Goal: Task Accomplishment & Management: Manage account settings

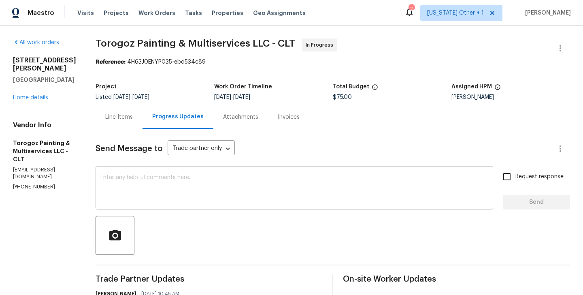
click at [169, 184] on textarea at bounding box center [294, 189] width 388 height 28
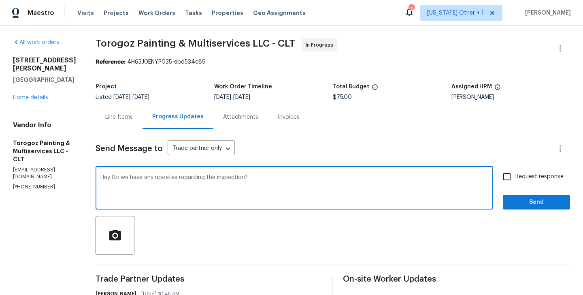
type textarea "Hey Do we have any updates regarding the inspection?"
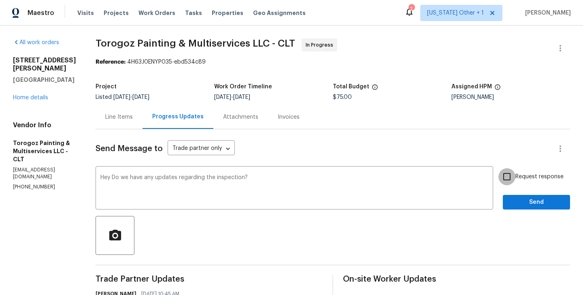
click at [503, 172] on input "Request response" at bounding box center [507, 176] width 17 height 17
checkbox input "true"
click at [518, 195] on button "Send" at bounding box center [536, 202] width 67 height 15
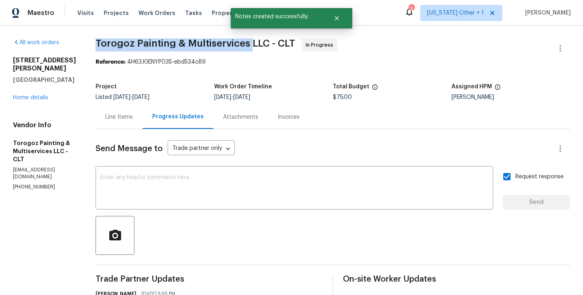
drag, startPoint x: 114, startPoint y: 43, endPoint x: 269, endPoint y: 45, distance: 154.3
click at [269, 45] on div "All work orders 7721 Red Robin Trl Denver, NC 28037 Home details Vendor Info To…" at bounding box center [291, 243] width 583 height 434
copy span "Torogoz Painting & Multiservices"
click at [27, 95] on link "Home details" at bounding box center [30, 98] width 35 height 6
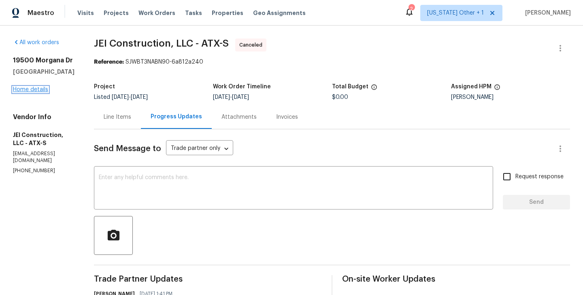
click at [43, 90] on link "Home details" at bounding box center [30, 90] width 35 height 6
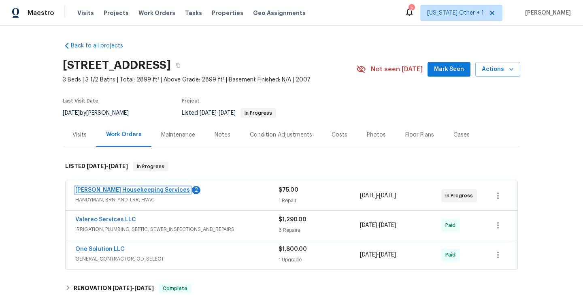
click at [147, 189] on link "Arelis Housekeeping Services" at bounding box center [132, 190] width 115 height 6
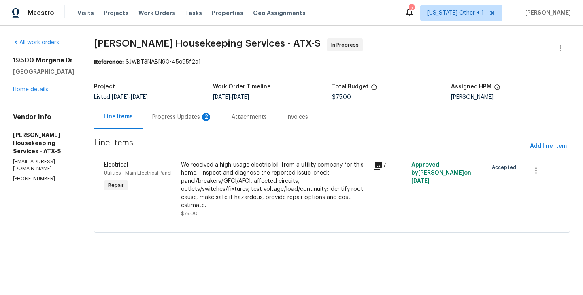
click at [207, 118] on div "Progress Updates 2" at bounding box center [182, 117] width 60 height 8
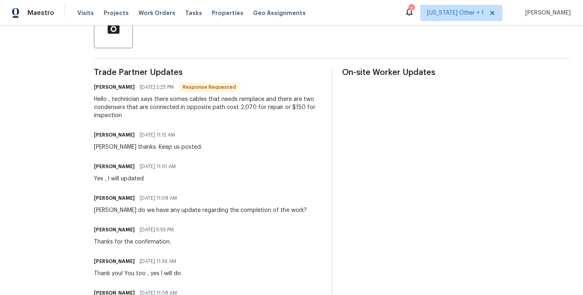
scroll to position [165, 0]
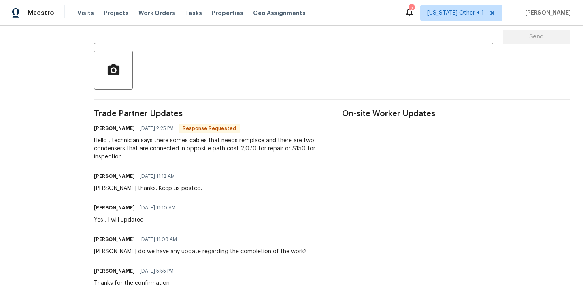
click at [110, 127] on h6 "Arelis Guillen" at bounding box center [114, 128] width 41 height 8
copy h6 "Arelis"
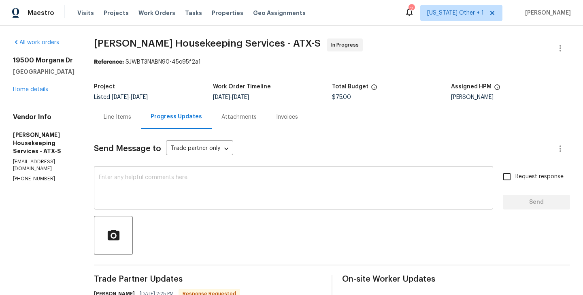
click at [126, 182] on textarea at bounding box center [294, 189] width 390 height 28
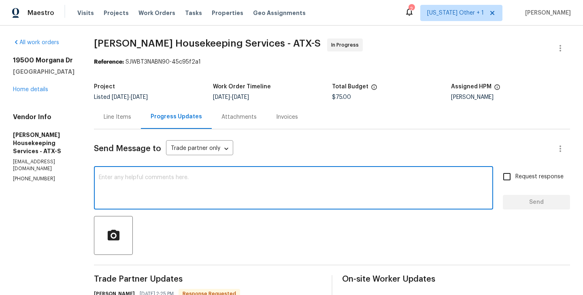
paste textarea "Arelis"
type textarea "Arelis I will circle back to you."
click at [516, 173] on span "Request response" at bounding box center [540, 177] width 48 height 9
click at [516, 173] on input "Request response" at bounding box center [507, 176] width 17 height 17
checkbox input "true"
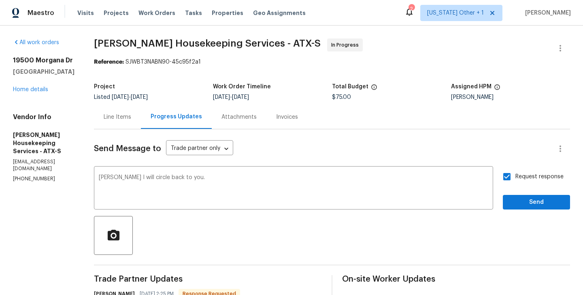
click at [516, 193] on div "Request response Send" at bounding box center [536, 188] width 67 height 41
click at [512, 199] on span "Send" at bounding box center [536, 202] width 54 height 10
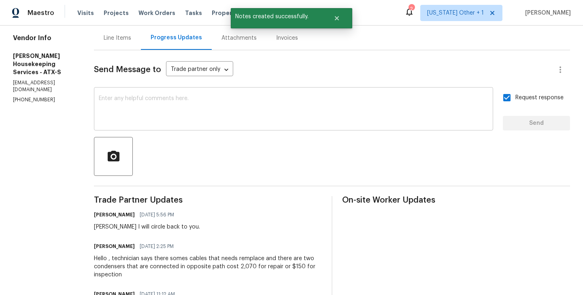
scroll to position [94, 0]
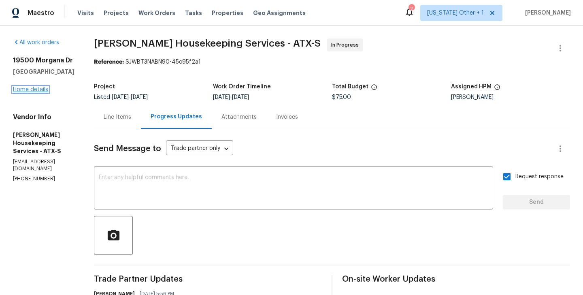
click at [35, 90] on link "Home details" at bounding box center [30, 90] width 35 height 6
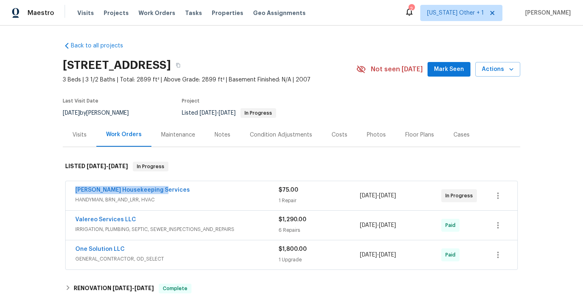
drag, startPoint x: 156, startPoint y: 189, endPoint x: 74, endPoint y: 189, distance: 82.6
click at [74, 189] on div "Arelis Housekeeping Services HANDYMAN, BRN_AND_LRR, HVAC $75.00 1 Repair 10/8/2…" at bounding box center [292, 195] width 452 height 29
copy link "Arelis Housekeeping Services"
click at [84, 190] on link "Arelis Housekeeping Services" at bounding box center [132, 190] width 115 height 6
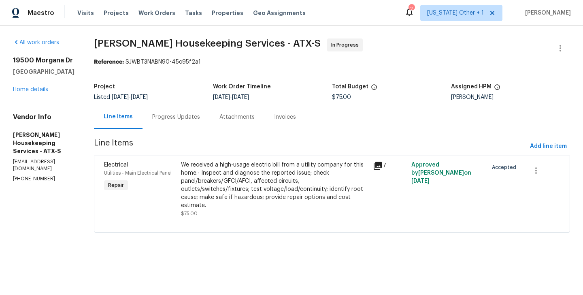
click at [214, 186] on div "We received a high-usage electric bill from a utility company for this home.- I…" at bounding box center [274, 185] width 187 height 49
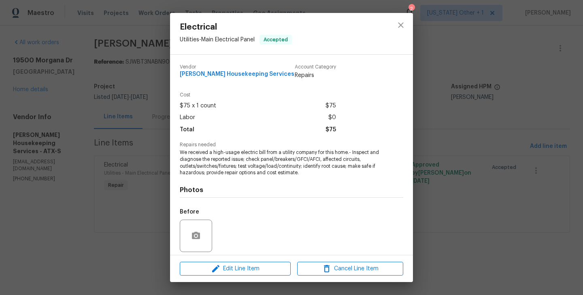
click at [196, 158] on span "We received a high-usage electric bill from a utility company for this home.- I…" at bounding box center [280, 162] width 201 height 27
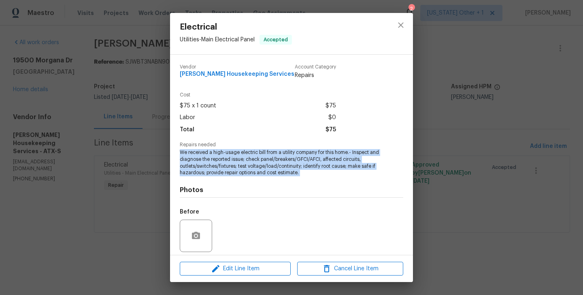
click at [196, 158] on span "We received a high-usage electric bill from a utility company for this home.- I…" at bounding box center [280, 162] width 201 height 27
copy span "We received a high-usage electric bill from a utility company for this home.- I…"
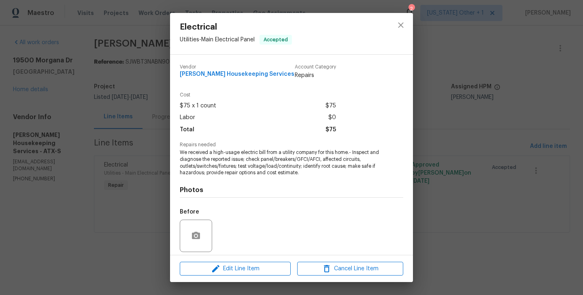
click at [104, 106] on div "Electrical Utilities - Main Electrical Panel Accepted Vendor Arelis Housekeepin…" at bounding box center [291, 147] width 583 height 295
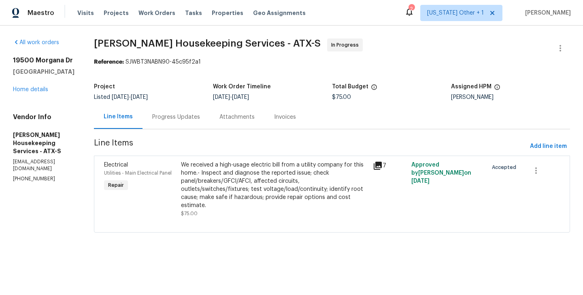
click at [169, 109] on div "Progress Updates" at bounding box center [176, 117] width 67 height 24
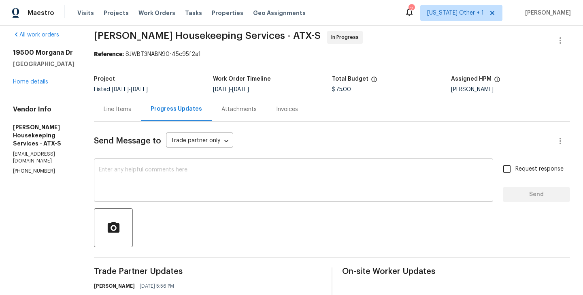
scroll to position [141, 0]
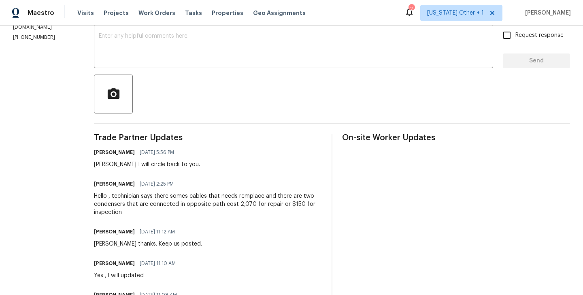
click at [153, 206] on div "Hello , technician says there somes cables that needs remplace and there are tw…" at bounding box center [208, 204] width 228 height 24
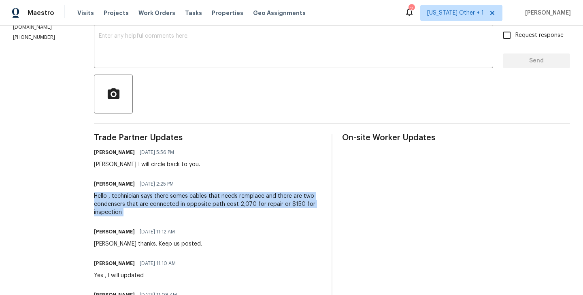
click at [153, 206] on div "Hello , technician says there somes cables that needs remplace and there are tw…" at bounding box center [208, 204] width 228 height 24
copy div "Hello , technician says there somes cables that needs remplace and there are tw…"
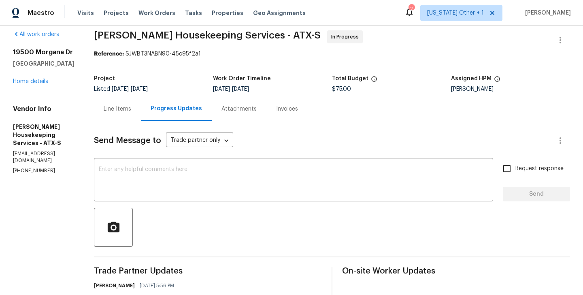
scroll to position [0, 0]
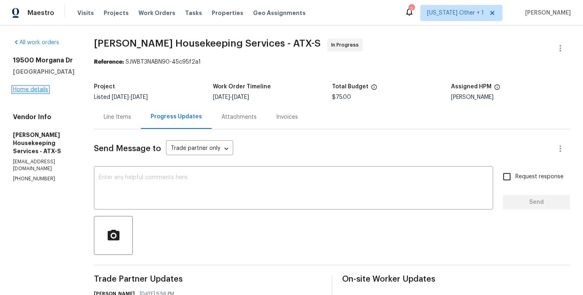
click at [39, 92] on link "Home details" at bounding box center [30, 90] width 35 height 6
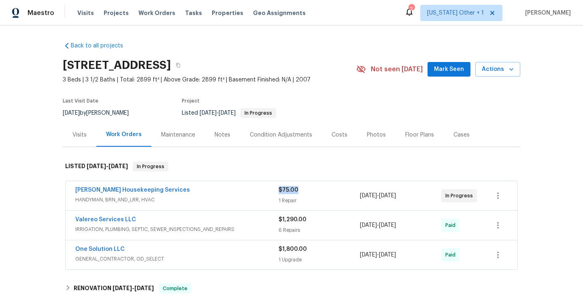
drag, startPoint x: 301, startPoint y: 191, endPoint x: 279, endPoint y: 191, distance: 22.3
click at [279, 191] on div "$75.00" at bounding box center [319, 190] width 81 height 8
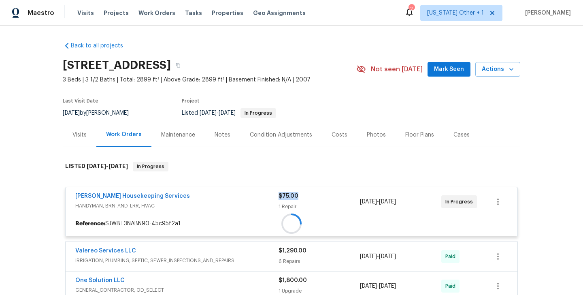
copy span "$75.00"
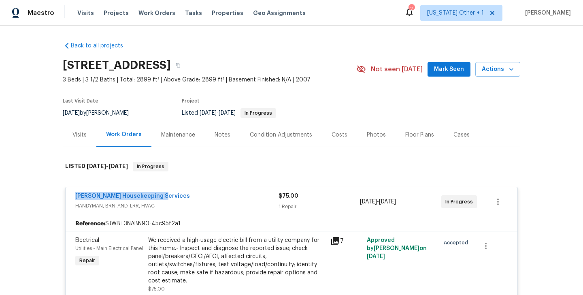
drag, startPoint x: 162, startPoint y: 197, endPoint x: 72, endPoint y: 197, distance: 89.9
click at [72, 197] on div "Arelis Housekeeping Services HANDYMAN, BRN_AND_LRR, HVAC $75.00 1 Repair 10/8/2…" at bounding box center [292, 201] width 452 height 29
copy link "Arelis Housekeeping Services"
click at [137, 196] on link "Arelis Housekeeping Services" at bounding box center [132, 196] width 115 height 6
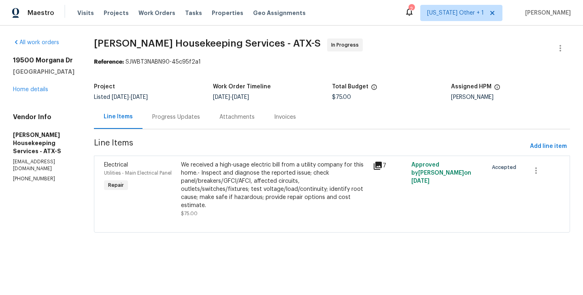
click at [195, 120] on div "Progress Updates" at bounding box center [176, 117] width 48 height 8
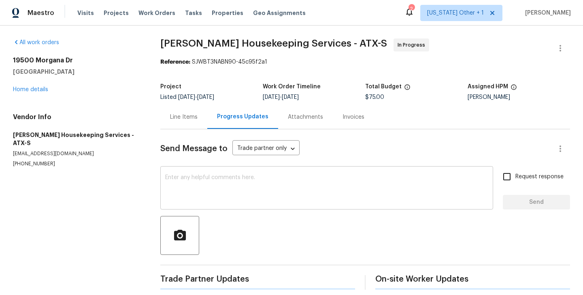
scroll to position [160, 0]
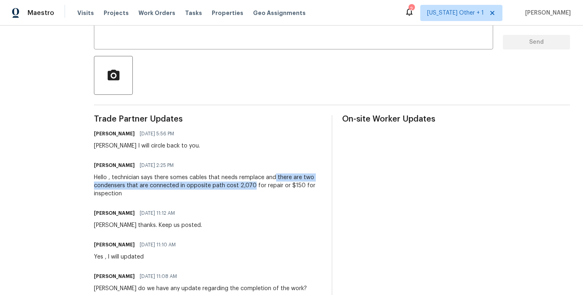
drag, startPoint x: 285, startPoint y: 177, endPoint x: 261, endPoint y: 185, distance: 25.1
click at [261, 185] on div "Hello , technician says there somes cables that needs remplace and there are tw…" at bounding box center [208, 185] width 228 height 24
copy div "there are two condensers that are connected in opposite path cost 2,070"
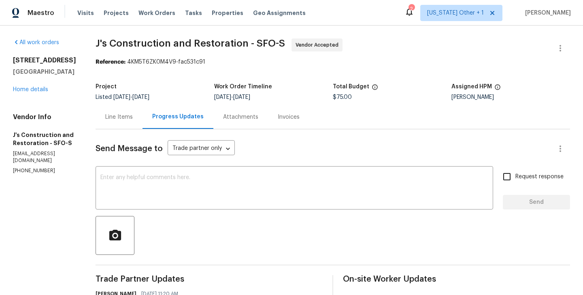
click at [27, 94] on div "All work orders 3221 Browntail Way San Ramon, CA 94582 Home details Vendor Info…" at bounding box center [44, 106] width 63 height 136
click at [21, 92] on link "Home details" at bounding box center [30, 90] width 35 height 6
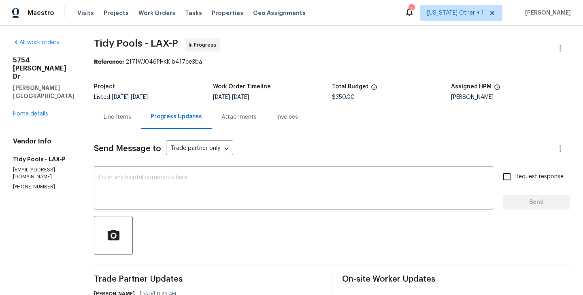
click at [38, 183] on p "[PHONE_NUMBER]" at bounding box center [44, 186] width 62 height 7
copy p "[PHONE_NUMBER]"
click at [27, 111] on link "Home details" at bounding box center [30, 114] width 35 height 6
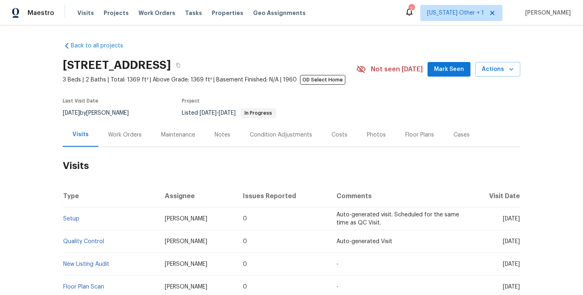
click at [140, 136] on div "Work Orders" at bounding box center [124, 135] width 53 height 24
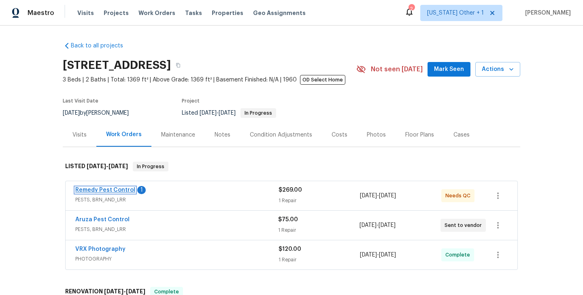
click at [119, 190] on link "Remedy Pest Control" at bounding box center [105, 190] width 60 height 6
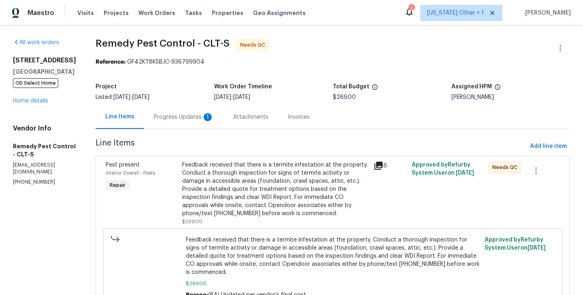
click at [206, 113] on div "Progress Updates 1" at bounding box center [183, 117] width 79 height 24
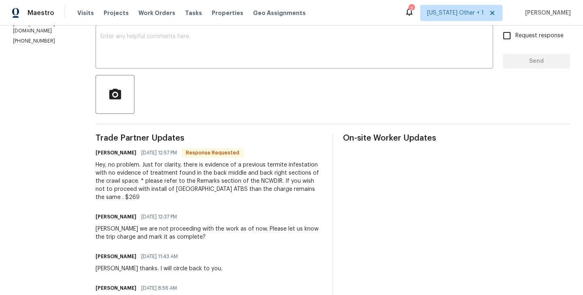
scroll to position [34, 0]
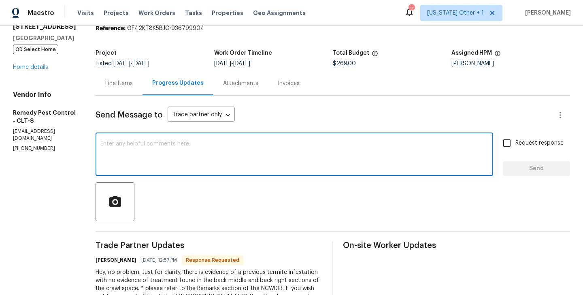
click at [163, 143] on textarea at bounding box center [294, 155] width 388 height 28
type textarea "Thanks! WO approved."
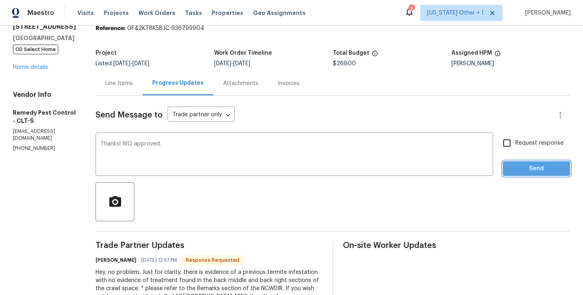
click at [519, 167] on span "Send" at bounding box center [536, 169] width 54 height 10
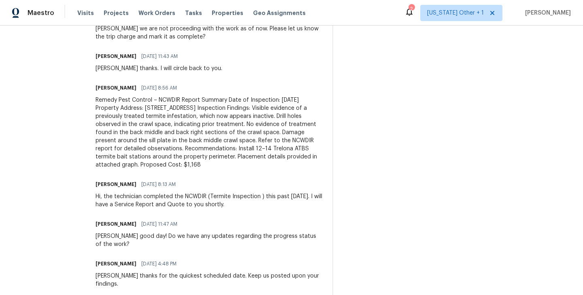
scroll to position [0, 0]
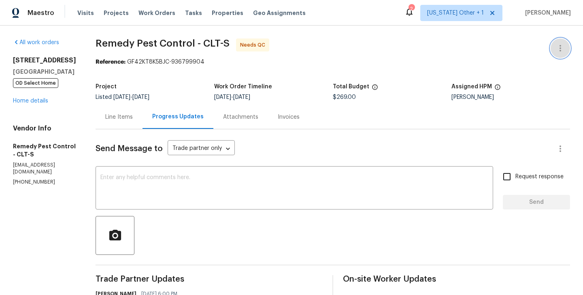
click at [565, 42] on button "button" at bounding box center [560, 47] width 19 height 19
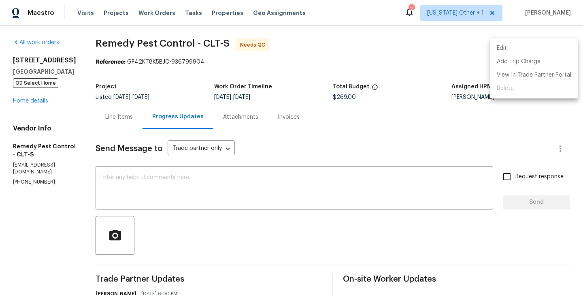
click at [535, 42] on li "Edit" at bounding box center [533, 48] width 87 height 13
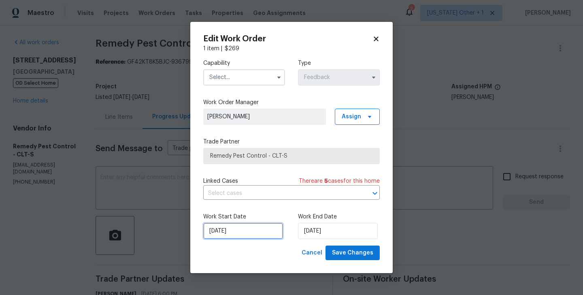
click at [220, 236] on input "08/10/2025" at bounding box center [243, 231] width 80 height 16
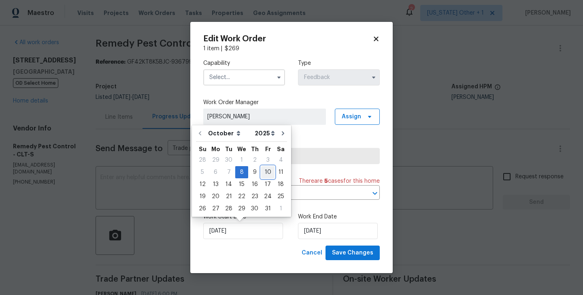
click at [263, 173] on div "10" at bounding box center [267, 171] width 13 height 11
type input "10/10/2025"
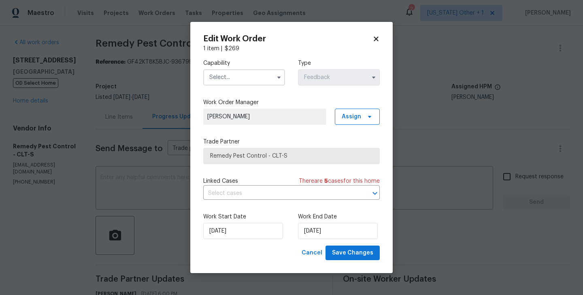
click at [306, 212] on div "Work Start Date 10/10/2025 Work End Date 10/10/2025" at bounding box center [291, 225] width 177 height 39
click at [306, 226] on input "10/10/2025" at bounding box center [338, 231] width 80 height 16
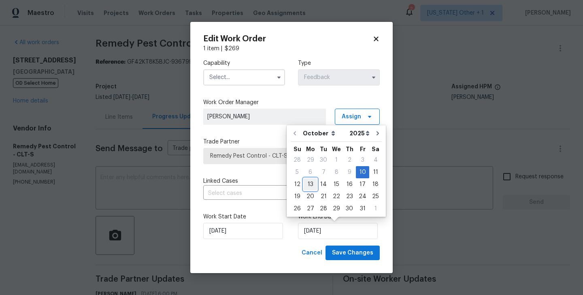
click at [307, 187] on div "13" at bounding box center [310, 184] width 13 height 11
type input "13/10/2025"
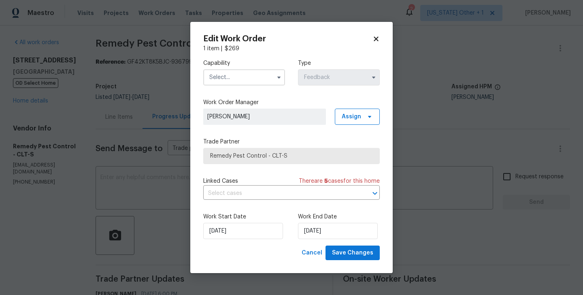
click at [220, 82] on input "text" at bounding box center [244, 77] width 82 height 16
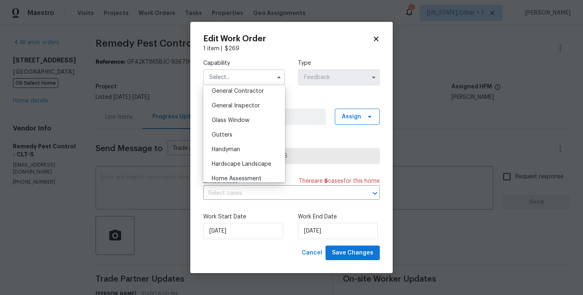
scroll to position [392, 0]
click at [233, 149] on span "Handyman" at bounding box center [226, 148] width 28 height 6
type input "Handyman"
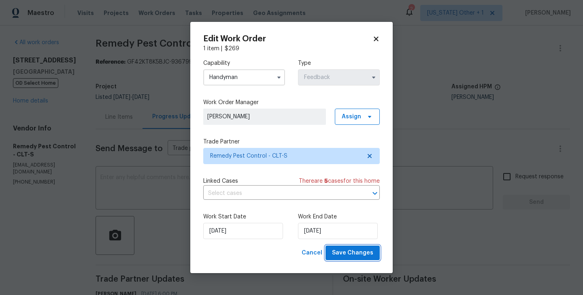
click at [339, 252] on span "Save Changes" at bounding box center [352, 253] width 41 height 10
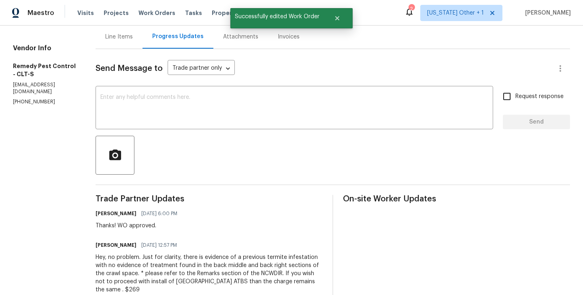
scroll to position [0, 0]
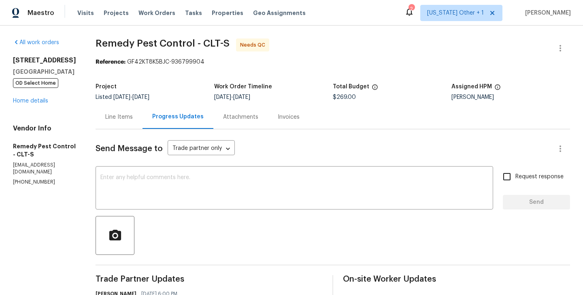
click at [119, 125] on div "Line Items" at bounding box center [119, 117] width 47 height 24
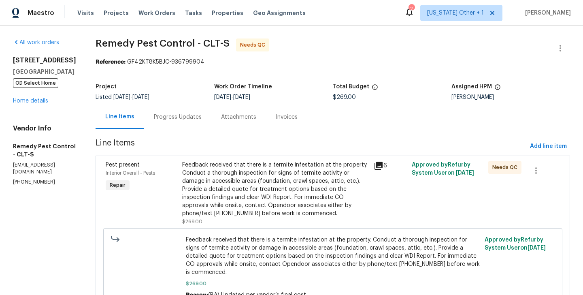
click at [179, 124] on div "Progress Updates" at bounding box center [177, 117] width 67 height 24
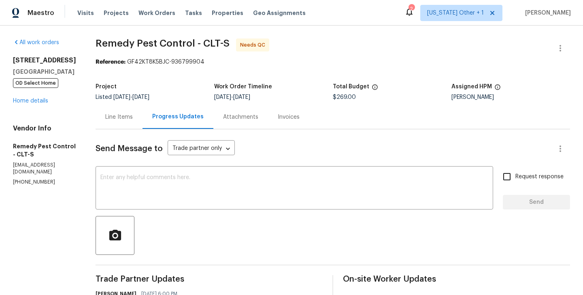
click at [111, 119] on div "Line Items" at bounding box center [119, 117] width 28 height 8
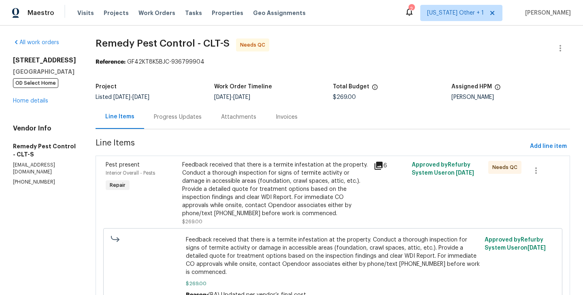
click at [244, 173] on div "Feedback received that there is a termite infestation at the property. Conduct …" at bounding box center [275, 189] width 187 height 57
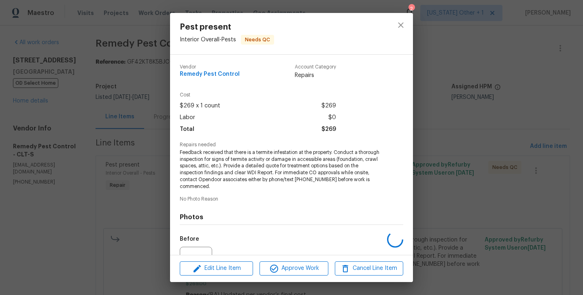
scroll to position [85, 0]
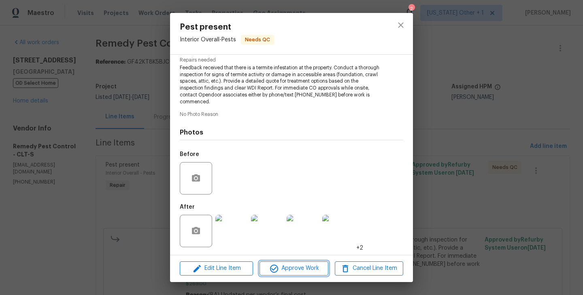
click at [281, 267] on span "Approve Work" at bounding box center [294, 268] width 64 height 10
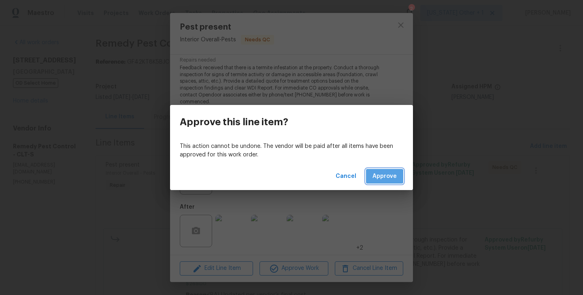
click at [385, 176] on span "Approve" at bounding box center [385, 176] width 24 height 10
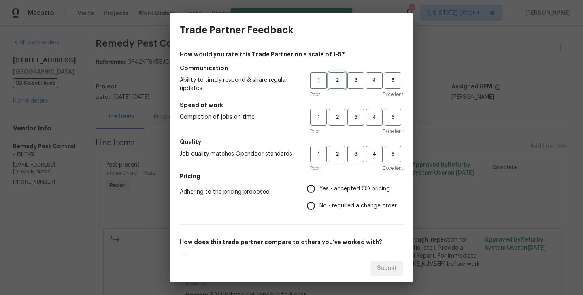
click at [337, 86] on button "2" at bounding box center [337, 80] width 17 height 17
click at [337, 115] on span "2" at bounding box center [337, 117] width 15 height 9
click at [338, 142] on h5 "Quality" at bounding box center [292, 142] width 224 height 8
click at [338, 155] on span "2" at bounding box center [337, 153] width 15 height 9
click at [337, 196] on label "Yes - accepted OD pricing" at bounding box center [350, 188] width 94 height 17
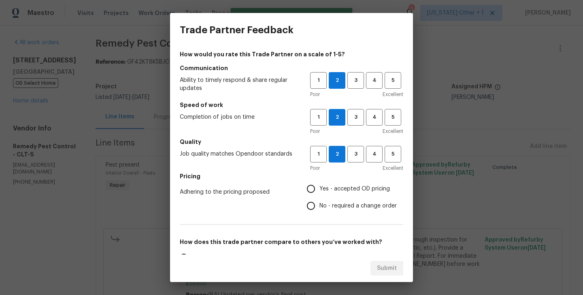
click at [320, 196] on input "Yes - accepted OD pricing" at bounding box center [311, 188] width 17 height 17
radio input "true"
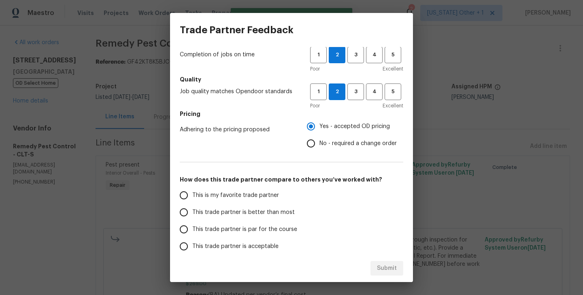
scroll to position [63, 0]
click at [332, 133] on label "Yes - accepted OD pricing" at bounding box center [350, 125] width 94 height 17
click at [320, 133] on input "Yes - accepted OD pricing" at bounding box center [311, 125] width 17 height 17
click at [332, 140] on span "No - required a change order" at bounding box center [358, 143] width 77 height 9
click at [320, 140] on input "No - required a change order" at bounding box center [311, 142] width 17 height 17
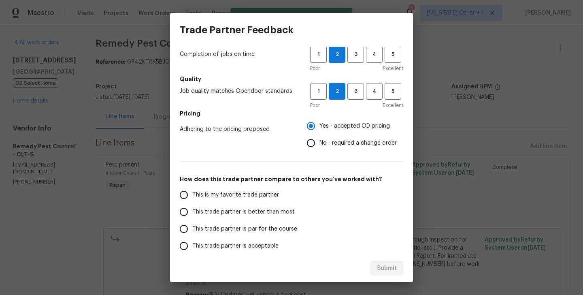
radio input "true"
click at [258, 213] on span "This trade partner is better than most" at bounding box center [243, 212] width 102 height 9
click at [192, 213] on input "This trade partner is better than most" at bounding box center [183, 211] width 17 height 17
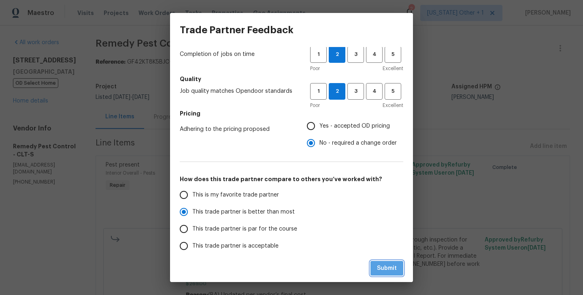
click at [386, 271] on span "Submit" at bounding box center [387, 268] width 20 height 10
radio input "true"
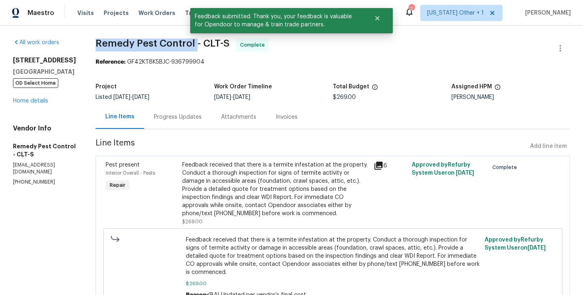
drag, startPoint x: 83, startPoint y: 45, endPoint x: 183, endPoint y: 46, distance: 99.2
click at [183, 46] on div "All work orders 3249 Harrow Pl Charlotte, NC 28205 OD Select Home Home details …" at bounding box center [291, 181] width 583 height 311
copy span "Remedy Pest Control"
click at [40, 104] on link "Home details" at bounding box center [30, 101] width 35 height 6
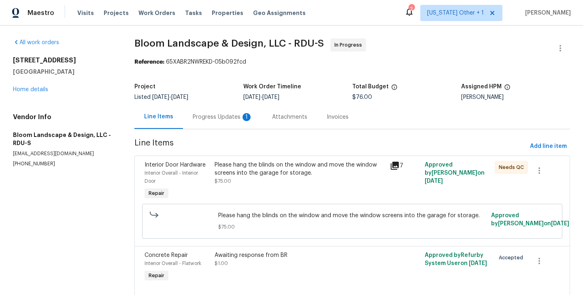
click at [217, 119] on div "Progress Updates 1" at bounding box center [223, 117] width 60 height 8
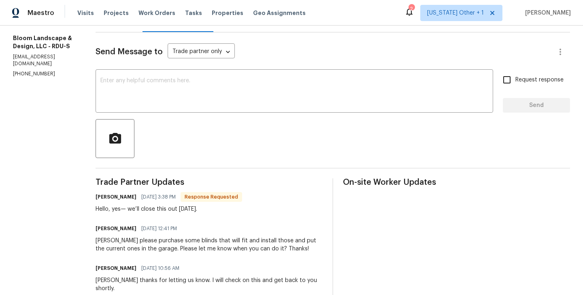
scroll to position [97, 0]
click at [107, 198] on h6 "[PERSON_NAME]" at bounding box center [116, 197] width 41 height 8
copy h6 "[PERSON_NAME]"
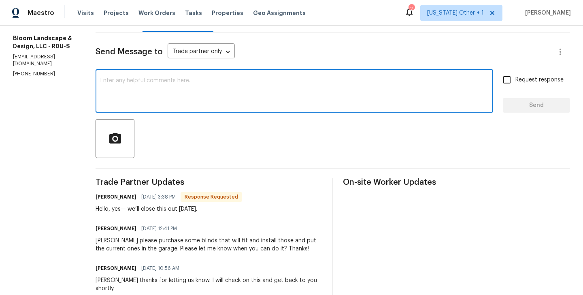
click at [154, 79] on textarea at bounding box center [294, 92] width 388 height 28
paste textarea "[PERSON_NAME]"
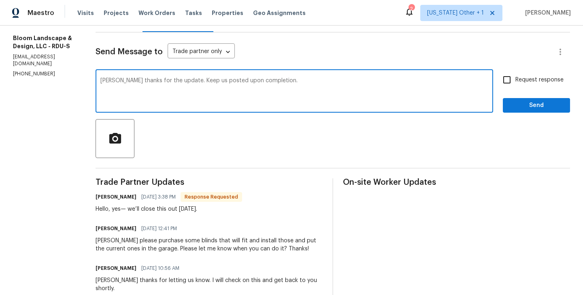
type textarea "[PERSON_NAME] thanks for the update. Keep us posted upon completion."
click at [545, 83] on span "Request response" at bounding box center [540, 80] width 48 height 9
click at [516, 83] on input "Request response" at bounding box center [507, 79] width 17 height 17
checkbox input "true"
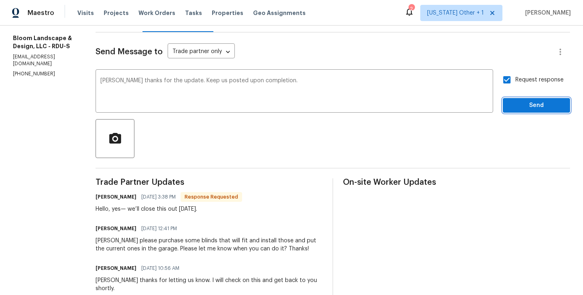
click at [526, 104] on span "Send" at bounding box center [536, 105] width 54 height 10
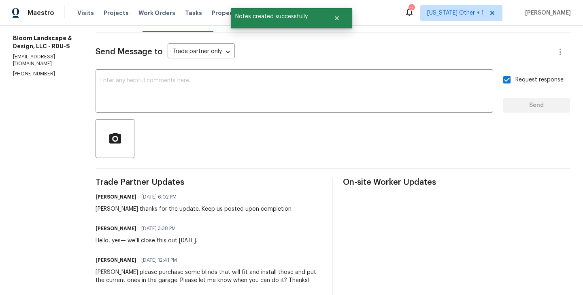
scroll to position [0, 0]
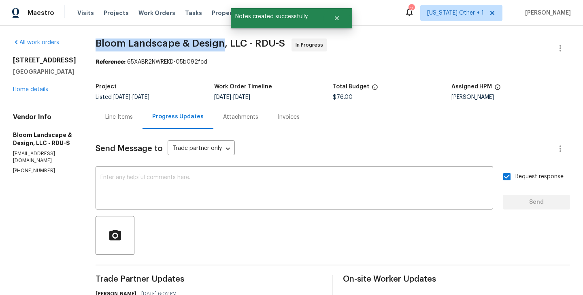
drag, startPoint x: 104, startPoint y: 44, endPoint x: 228, endPoint y: 44, distance: 123.5
click at [228, 44] on span "Bloom Landscape & Design, LLC - RDU-S" at bounding box center [191, 43] width 190 height 10
copy span "Bloom Landscape & Design"
click at [35, 92] on link "Home details" at bounding box center [30, 90] width 35 height 6
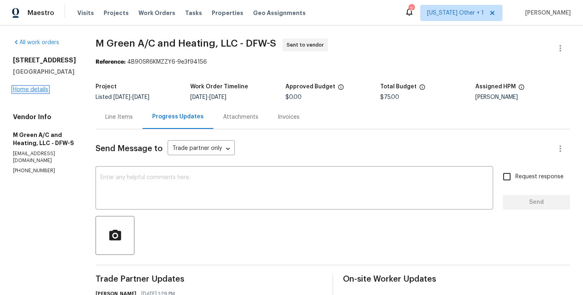
click at [46, 88] on link "Home details" at bounding box center [30, 90] width 35 height 6
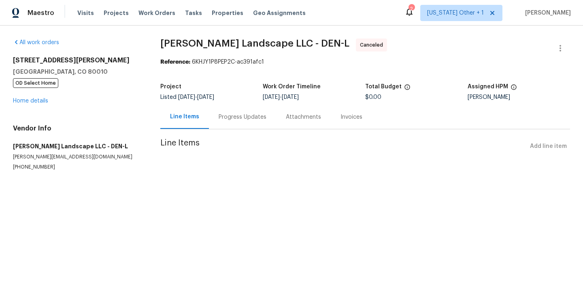
click at [41, 97] on div "[STREET_ADDRESS][PERSON_NAME] OD Select Home Home details" at bounding box center [77, 80] width 128 height 49
click at [42, 100] on link "Home details" at bounding box center [30, 101] width 35 height 6
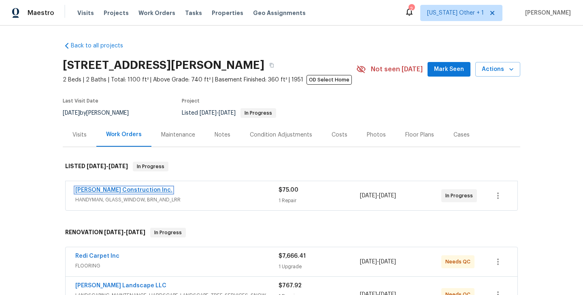
click at [133, 188] on link "Hanson Construction Inc." at bounding box center [123, 190] width 97 height 6
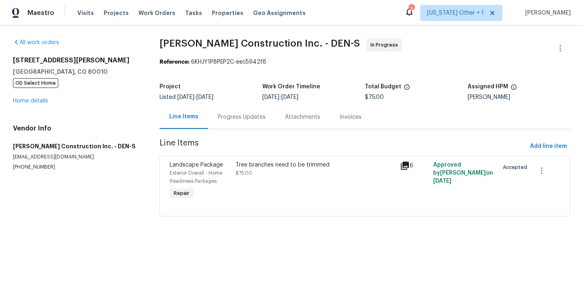
click at [208, 120] on div "Progress Updates" at bounding box center [241, 117] width 67 height 24
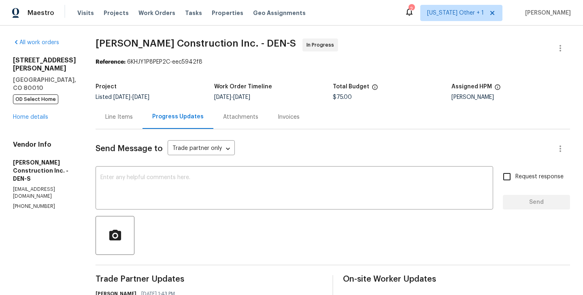
click at [130, 105] on div "Line Items" at bounding box center [119, 117] width 47 height 24
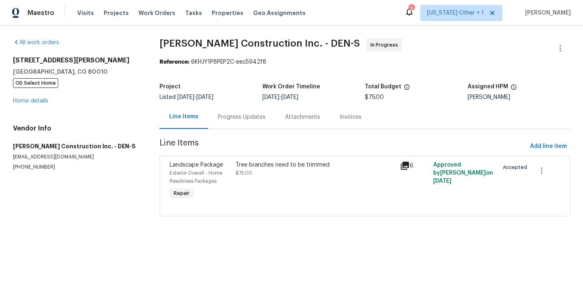
click at [236, 154] on section "Hanson Construction Inc. - DEN-S In Progress Reference: 6KHJY1P8PEP2C-eec5942f8…" at bounding box center [365, 132] width 411 height 188
click at [261, 198] on div "Tree branches need to be trimmed $75.00" at bounding box center [315, 180] width 165 height 45
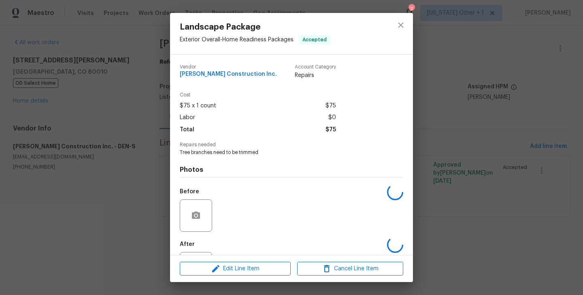
scroll to position [38, 0]
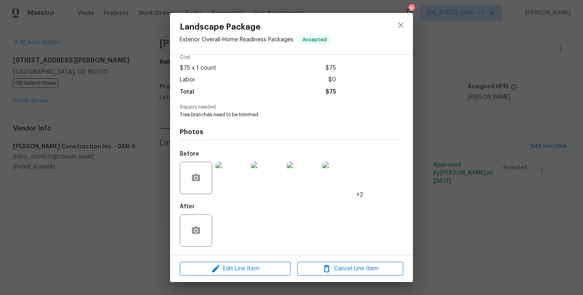
click at [234, 190] on img at bounding box center [231, 178] width 32 height 32
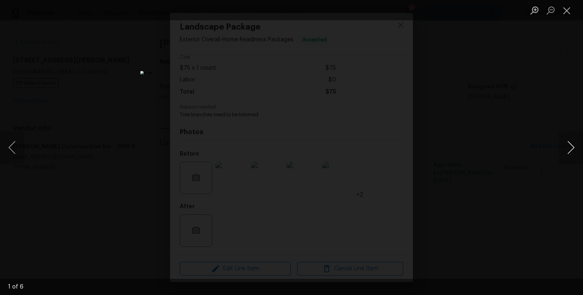
click at [567, 146] on button "Next image" at bounding box center [571, 147] width 24 height 32
click at [487, 158] on div "Lightbox" at bounding box center [291, 147] width 583 height 295
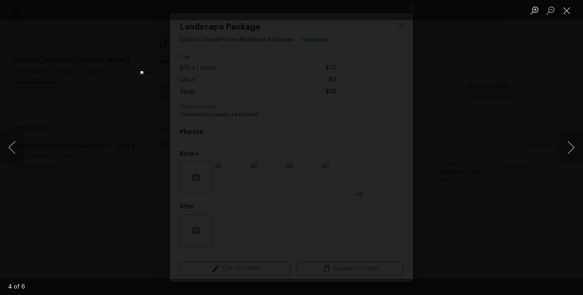
click at [487, 158] on div "Lightbox" at bounding box center [291, 147] width 583 height 295
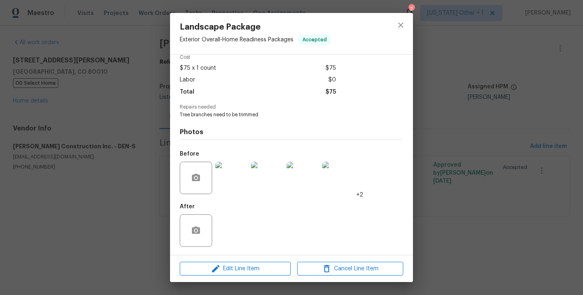
click at [487, 158] on div "Landscape Package Exterior Overall - Home Readiness Packages Accepted Vendor Ha…" at bounding box center [291, 147] width 583 height 295
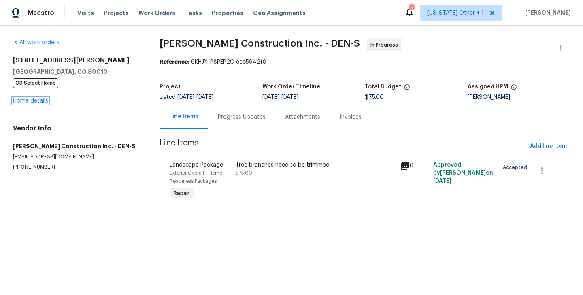
click at [40, 100] on link "Home details" at bounding box center [30, 101] width 35 height 6
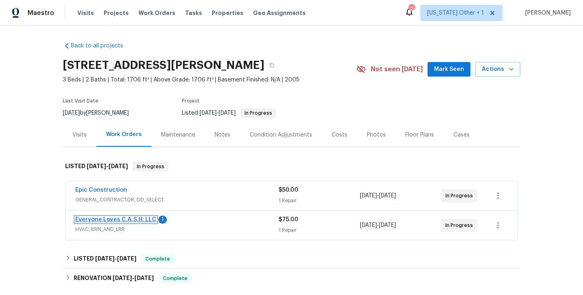
click at [134, 217] on link "Everyone Loves C.A.S.H. LLC" at bounding box center [115, 220] width 81 height 6
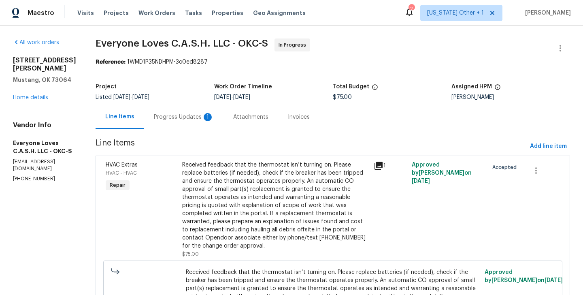
click at [198, 123] on div "Progress Updates 1" at bounding box center [183, 117] width 79 height 24
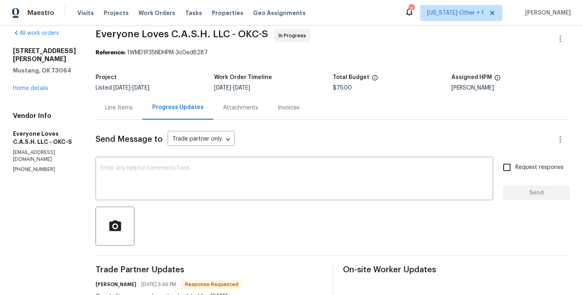
scroll to position [75, 0]
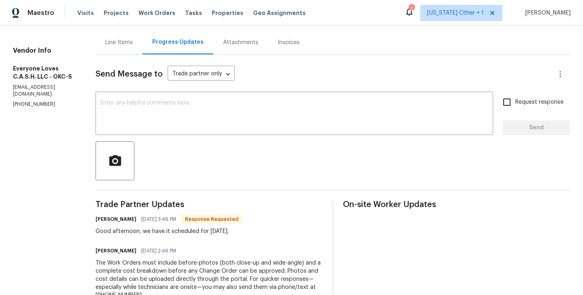
click at [115, 224] on div "[PERSON_NAME] [DATE] 3:46 PM Response Requested" at bounding box center [169, 218] width 147 height 11
click at [113, 222] on h6 "[PERSON_NAME]" at bounding box center [116, 219] width 41 height 8
click at [113, 222] on h6 "Tim Roach" at bounding box center [116, 219] width 41 height 8
copy h6 "Tim"
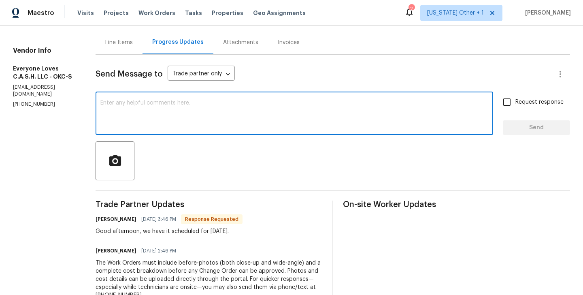
click at [160, 127] on textarea at bounding box center [294, 114] width 388 height 28
paste textarea "Tim"
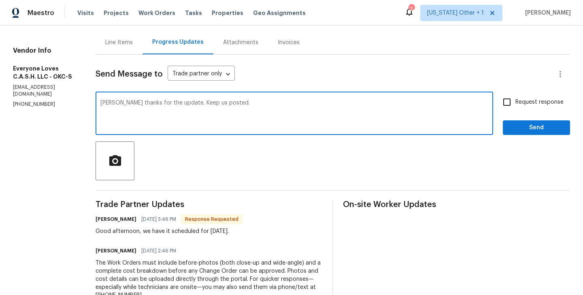
type textarea "Tim thanks for the update. Keep us posted."
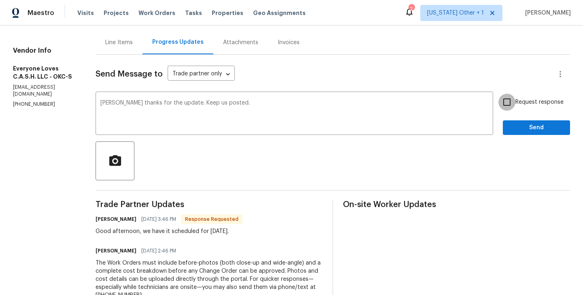
click at [512, 100] on input "Request response" at bounding box center [507, 102] width 17 height 17
checkbox input "true"
click at [512, 128] on span "Send" at bounding box center [536, 128] width 54 height 10
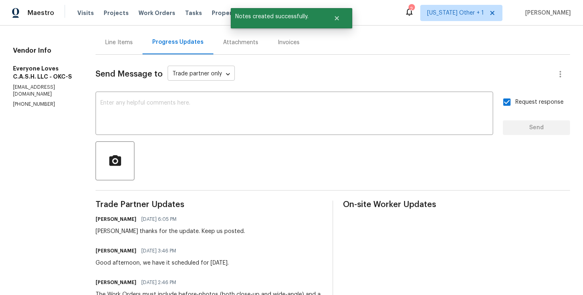
scroll to position [0, 0]
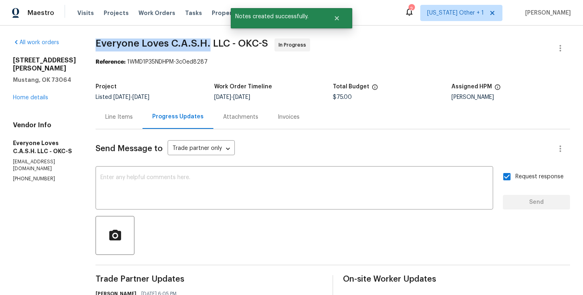
drag, startPoint x: 104, startPoint y: 44, endPoint x: 221, endPoint y: 44, distance: 117.4
click at [221, 44] on div "All work orders 313 N Shannon Way Mustang, OK 73064 Home details Vendor Info Ev…" at bounding box center [291, 259] width 583 height 467
copy span "Everyone Loves C.A.S.H."
click at [34, 95] on link "Home details" at bounding box center [30, 98] width 35 height 6
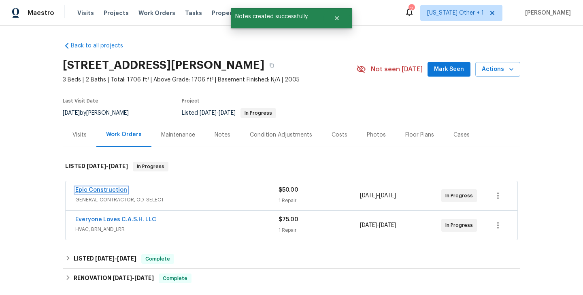
click at [110, 190] on link "Epic Construction" at bounding box center [101, 190] width 52 height 6
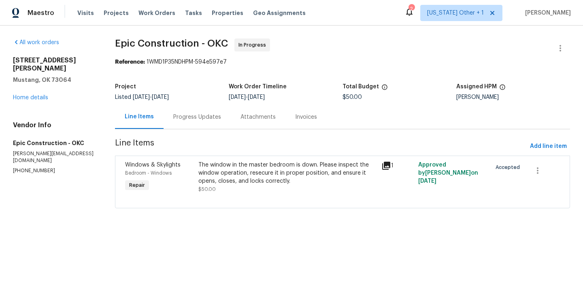
click at [202, 120] on div "Progress Updates" at bounding box center [197, 117] width 48 height 8
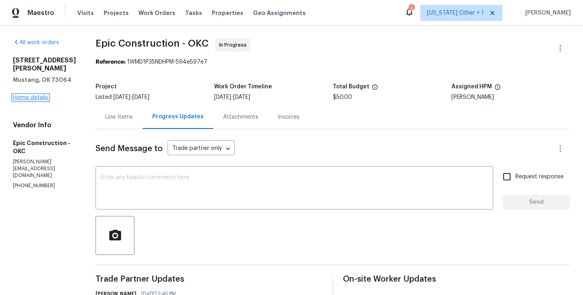
click at [36, 96] on link "Home details" at bounding box center [30, 98] width 35 height 6
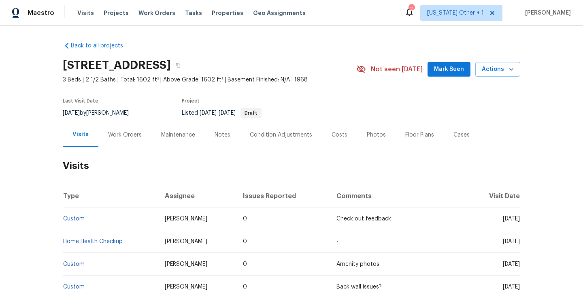
click at [125, 145] on div "Work Orders" at bounding box center [124, 135] width 53 height 24
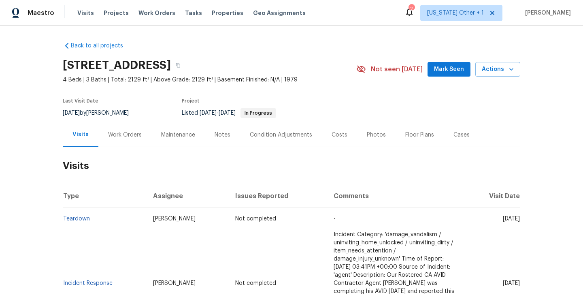
click at [127, 146] on div "Work Orders" at bounding box center [124, 135] width 53 height 24
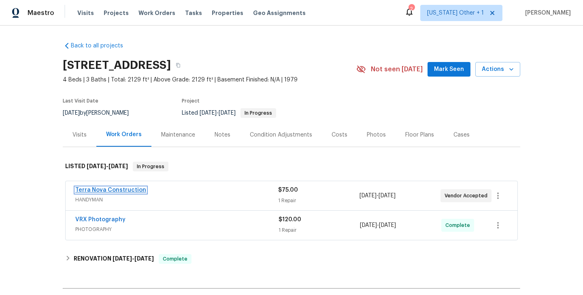
click at [129, 189] on link "Terra Nova Construction" at bounding box center [110, 190] width 71 height 6
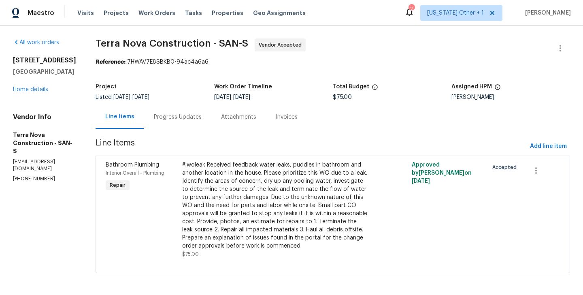
click at [192, 118] on div "Progress Updates" at bounding box center [178, 117] width 48 height 8
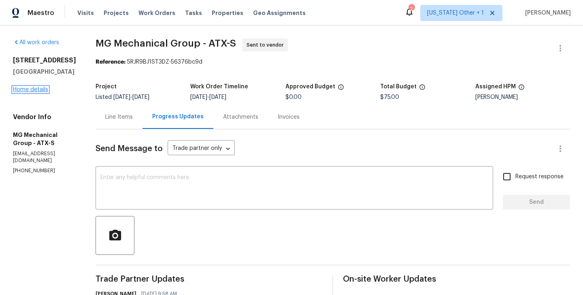
click at [28, 89] on link "Home details" at bounding box center [30, 90] width 35 height 6
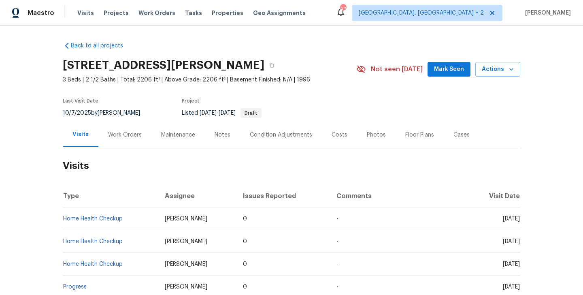
click at [134, 129] on div "Work Orders" at bounding box center [124, 135] width 53 height 24
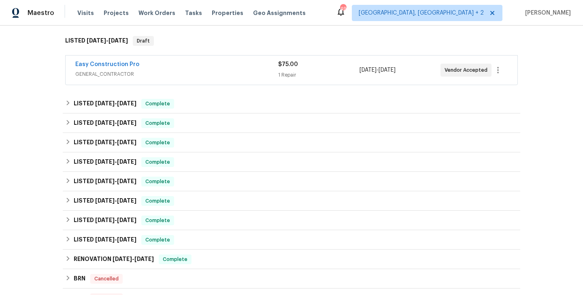
scroll to position [282, 0]
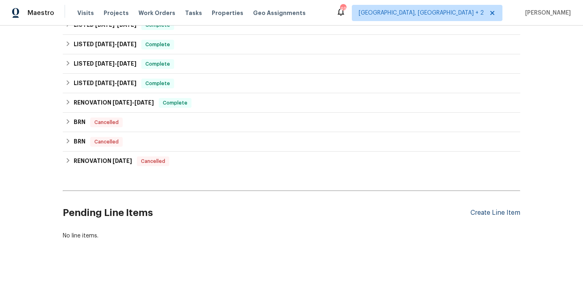
click at [483, 212] on div "Create Line Item" at bounding box center [496, 213] width 50 height 8
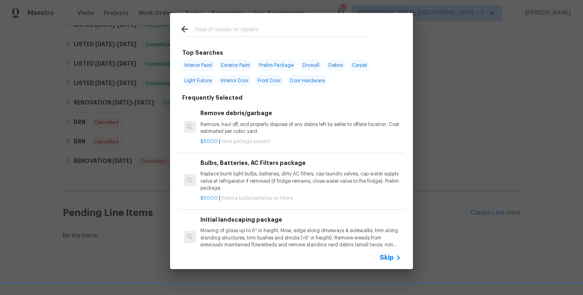
click at [208, 22] on div at bounding box center [273, 29] width 207 height 32
click at [207, 26] on input "text" at bounding box center [281, 30] width 172 height 12
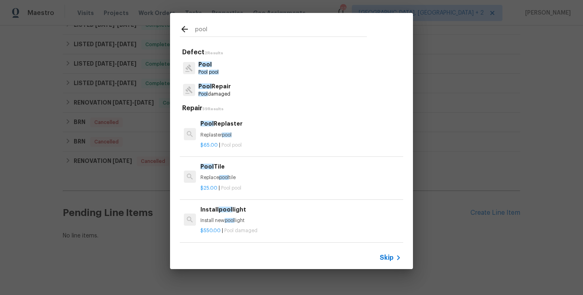
type input "pool"
click at [229, 72] on div "Pool Pool pool" at bounding box center [292, 68] width 224 height 22
click at [217, 68] on p "Pool" at bounding box center [208, 64] width 20 height 9
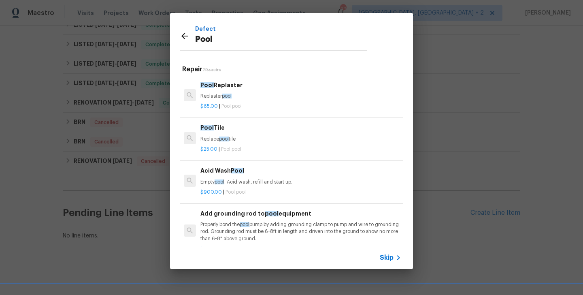
click at [236, 93] on p "Replaster pool" at bounding box center [300, 96] width 201 height 7
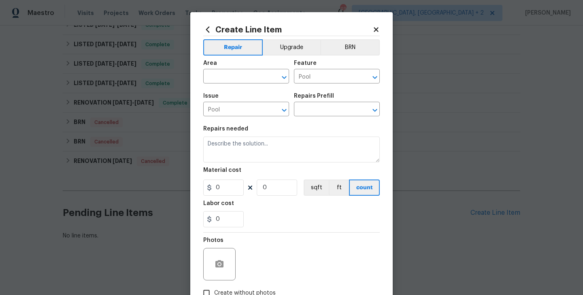
type input "Pool Replaster $65.00"
type textarea "Replaster pool"
type input "65"
type input "1"
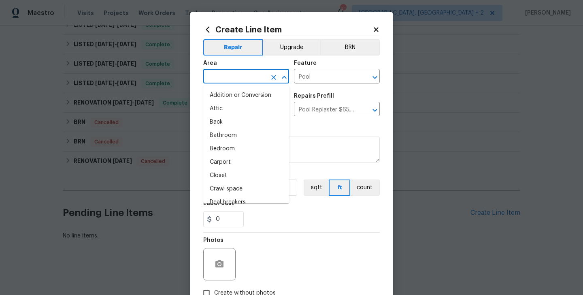
click at [222, 80] on input "text" at bounding box center [234, 77] width 63 height 13
type input "i"
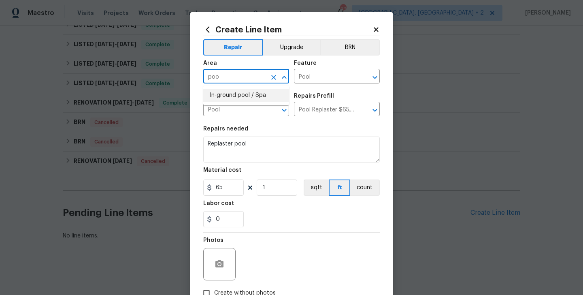
click at [225, 98] on li "In-ground pool / Spa" at bounding box center [246, 95] width 86 height 13
type input "In-ground pool / Spa"
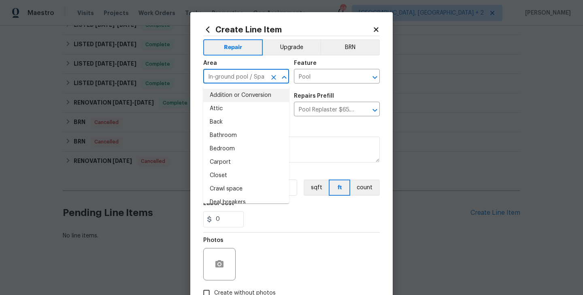
click at [325, 100] on div "Repairs Prefill" at bounding box center [337, 98] width 86 height 11
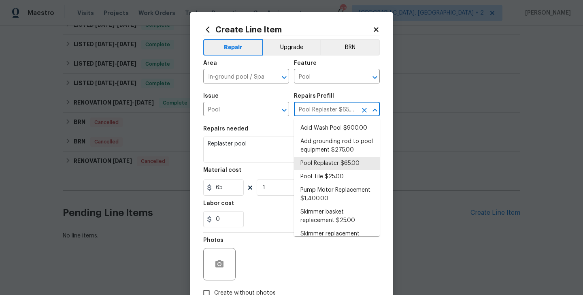
click at [325, 107] on input "Pool Replaster $65.00" at bounding box center [325, 110] width 63 height 13
click at [322, 132] on li "Acid Wash Pool $900.00" at bounding box center [337, 127] width 86 height 13
type input "Acid Wash Pool $900.00"
type textarea "Empty pool. Acid wash, refill and start up."
type input "900"
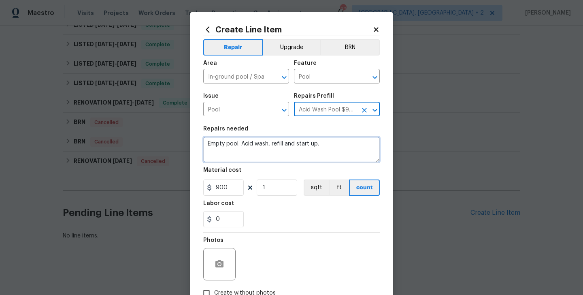
click at [250, 146] on textarea "Empty pool. Acid wash, refill and start up." at bounding box center [291, 149] width 177 height 26
paste textarea "Feedback received that the pool screen enclosure is damaged. Please inspect and…"
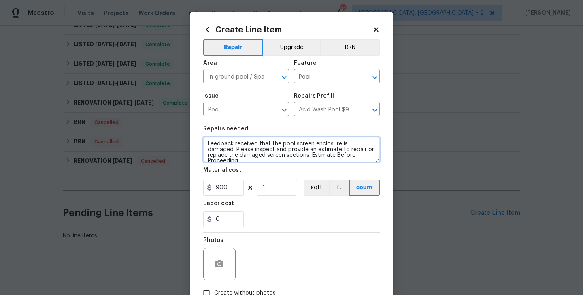
type textarea "Feedback received that the pool screen enclosure is damaged. Please inspect and…"
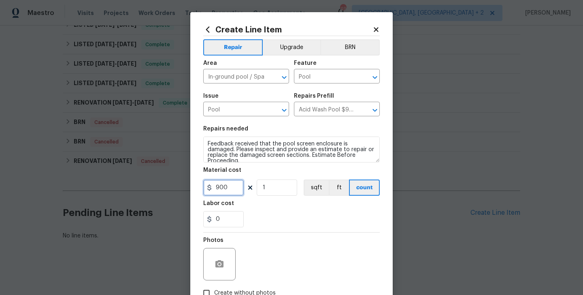
click at [217, 187] on input "900" at bounding box center [223, 187] width 40 height 16
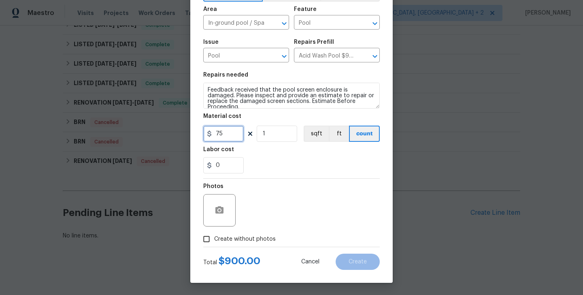
type input "75"
click at [222, 209] on icon "button" at bounding box center [219, 209] width 8 height 7
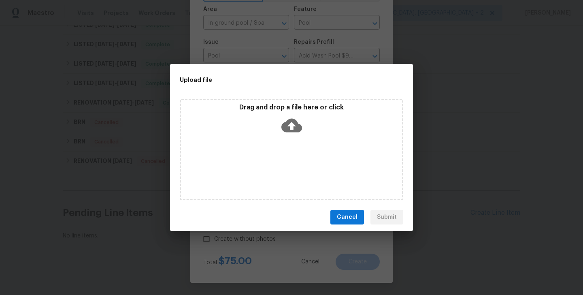
click at [290, 126] on icon at bounding box center [291, 125] width 21 height 21
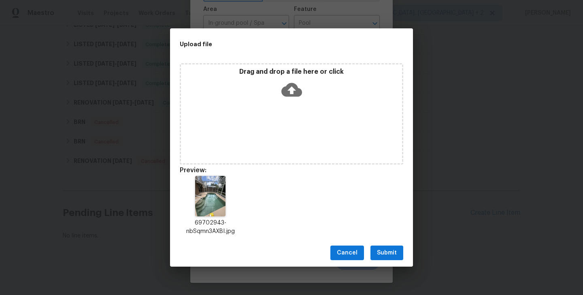
click at [389, 248] on span "Submit" at bounding box center [387, 253] width 20 height 10
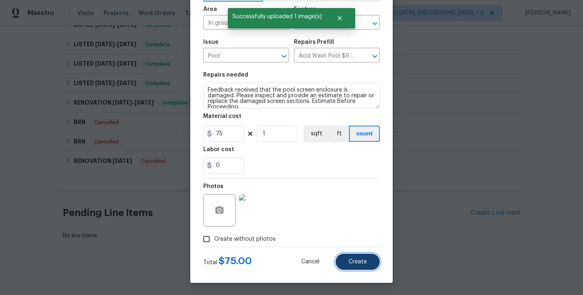
click at [352, 266] on button "Create" at bounding box center [358, 262] width 44 height 16
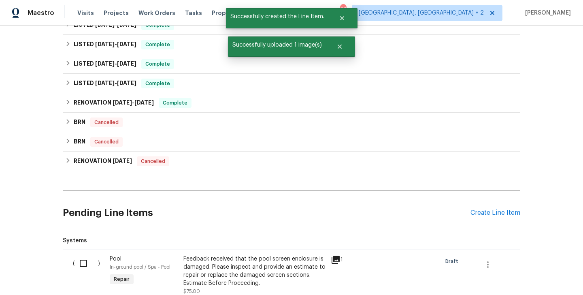
scroll to position [336, 0]
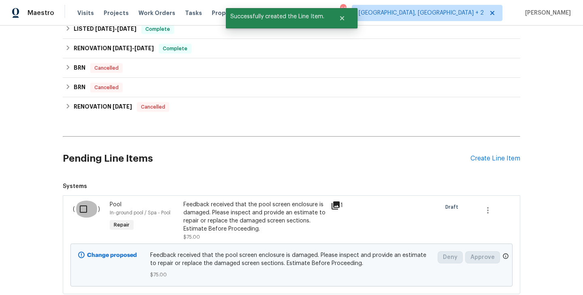
click at [81, 210] on input "checkbox" at bounding box center [86, 208] width 23 height 17
checkbox input "true"
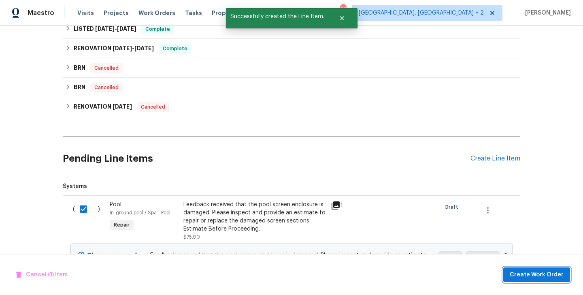
click at [544, 276] on span "Create Work Order" at bounding box center [537, 275] width 54 height 10
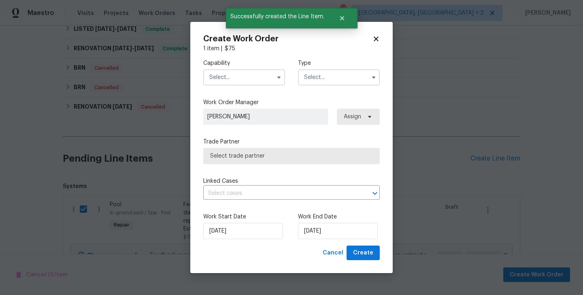
click at [225, 70] on input "text" at bounding box center [244, 77] width 82 height 16
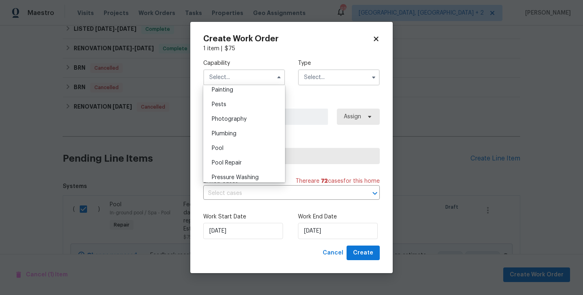
scroll to position [692, 0]
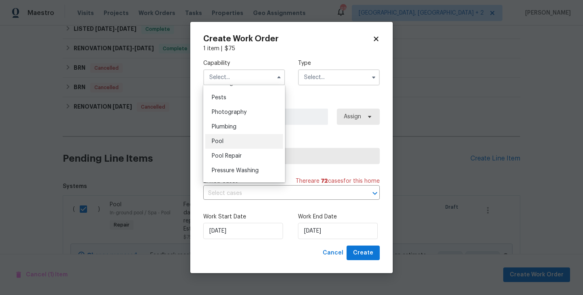
click at [238, 141] on div "Pool" at bounding box center [244, 141] width 78 height 15
type input "Pool"
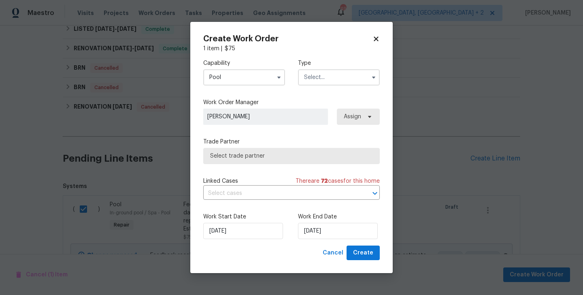
click at [329, 85] on div "Capability Pool Agent Appliance Bathtub Resurfacing BRN And Lrr Broker Cabinets…" at bounding box center [291, 72] width 177 height 39
click at [325, 82] on input "text" at bounding box center [339, 77] width 82 height 16
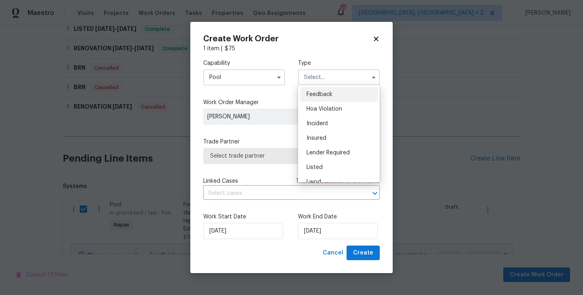
click at [325, 94] on span "Feedback" at bounding box center [320, 95] width 26 height 6
type input "Feedback"
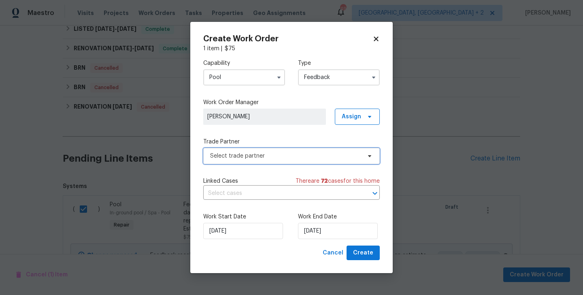
click at [264, 151] on span "Select trade partner" at bounding box center [291, 156] width 177 height 16
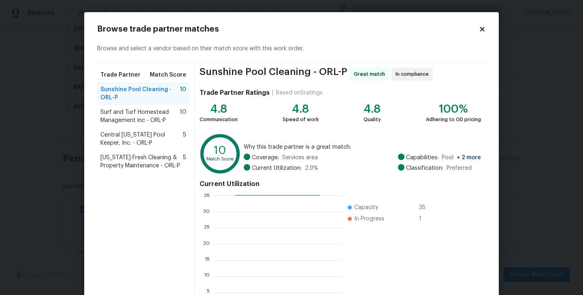
scroll to position [62, 0]
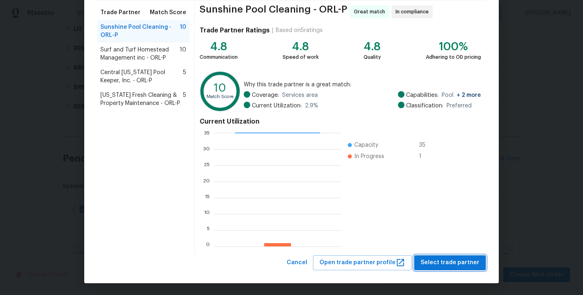
click at [447, 266] on span "Select trade partner" at bounding box center [450, 263] width 59 height 10
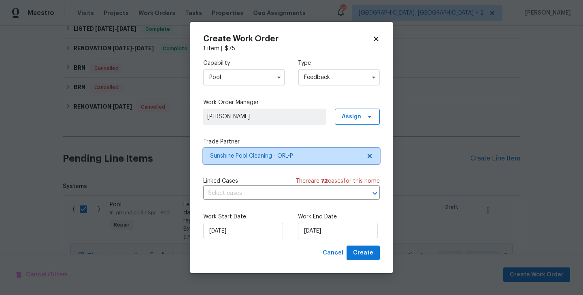
scroll to position [0, 0]
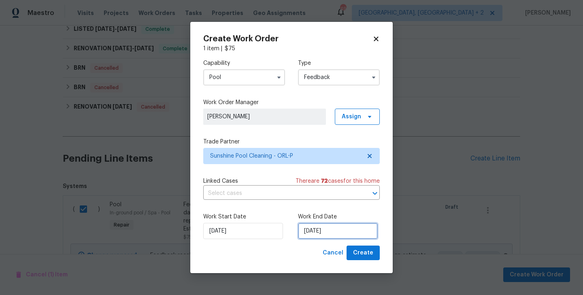
click at [330, 232] on input "[DATE]" at bounding box center [338, 231] width 80 height 16
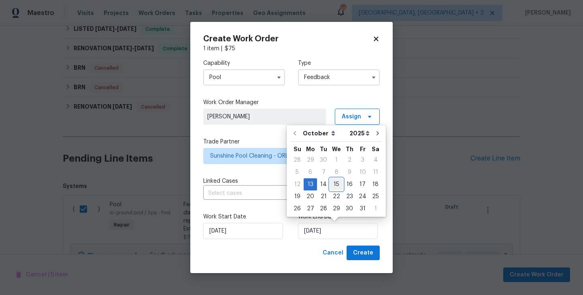
click at [335, 187] on div "15" at bounding box center [336, 184] width 13 height 11
type input "[DATE]"
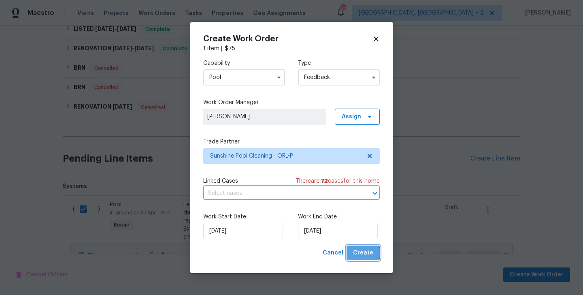
click at [364, 253] on span "Create" at bounding box center [363, 253] width 20 height 10
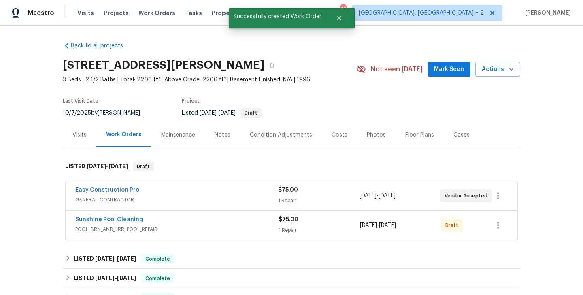
click at [116, 215] on span "Sunshine Pool Cleaning" at bounding box center [109, 219] width 68 height 8
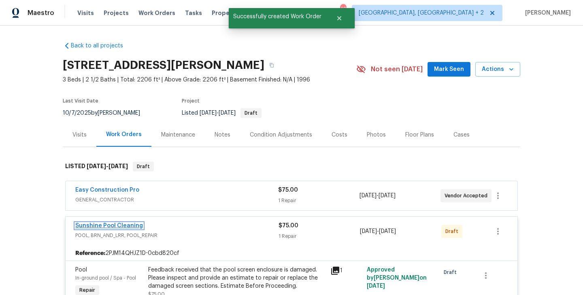
click at [113, 226] on link "Sunshine Pool Cleaning" at bounding box center [109, 226] width 68 height 6
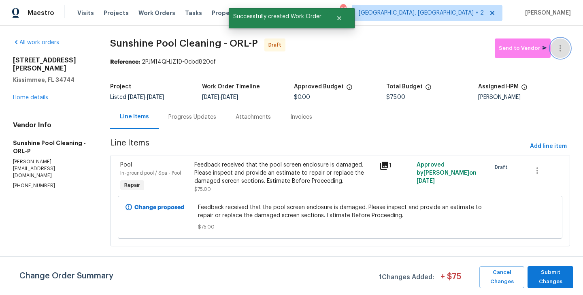
click at [562, 46] on icon "button" at bounding box center [561, 48] width 10 height 10
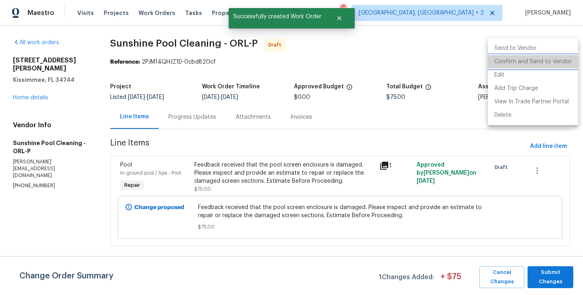
click at [562, 60] on li "Confirm and Send to Vendor" at bounding box center [533, 61] width 90 height 13
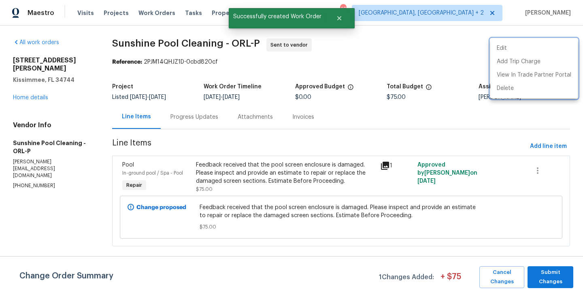
click at [191, 113] on div at bounding box center [291, 147] width 583 height 295
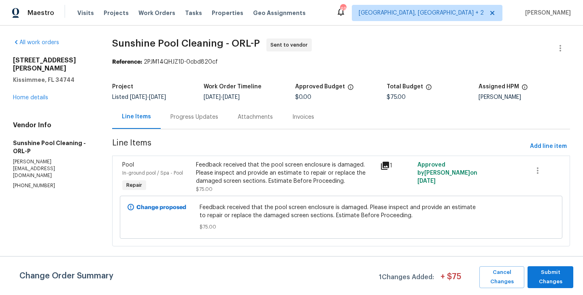
click at [191, 115] on div "Progress Updates" at bounding box center [194, 117] width 48 height 8
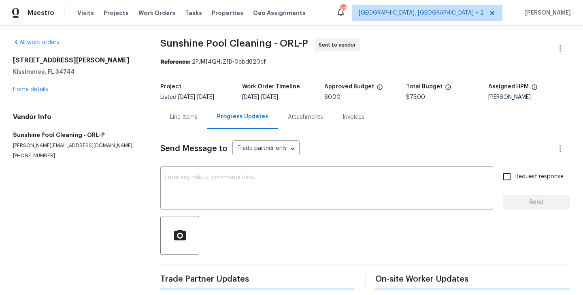
click at [223, 194] on textarea at bounding box center [326, 189] width 323 height 28
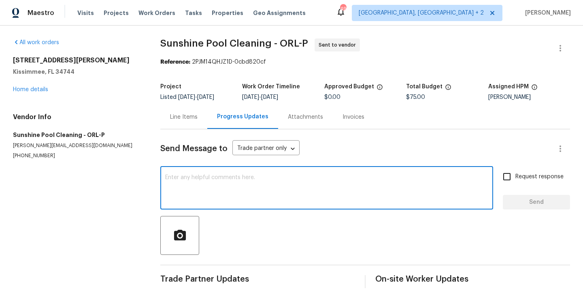
paste textarea "Hi this is Blessida with Opendoor. I’m confirming you received the WO for the p…"
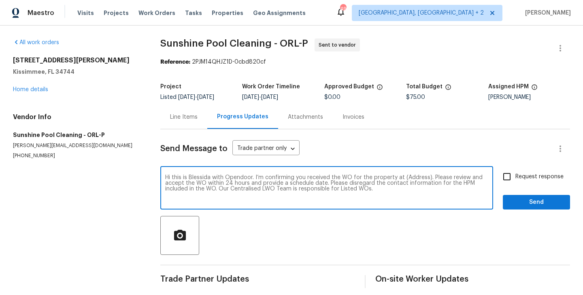
click at [410, 179] on textarea "Hi this is Blessida with Opendoor. I’m confirming you received the WO for the p…" at bounding box center [326, 189] width 323 height 28
paste textarea "[STREET_ADDRESS][PERSON_NAME]"
type textarea "Hi this is Blessida with Opendoor. I’m confirming you received the WO for the p…"
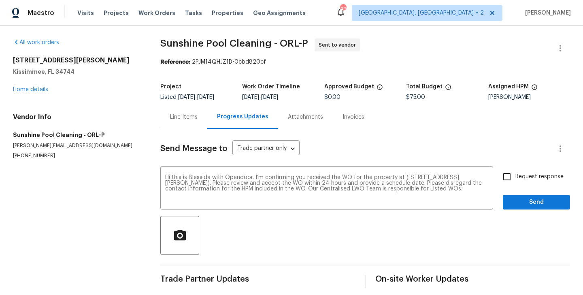
click at [498, 185] on div "Hi this is Blessida with Opendoor. I’m confirming you received the WO for the p…" at bounding box center [365, 188] width 410 height 41
click at [513, 185] on div "Request response Send" at bounding box center [536, 188] width 67 height 41
click at [513, 181] on input "Request response" at bounding box center [507, 176] width 17 height 17
checkbox input "true"
click at [513, 207] on span "Send" at bounding box center [536, 202] width 54 height 10
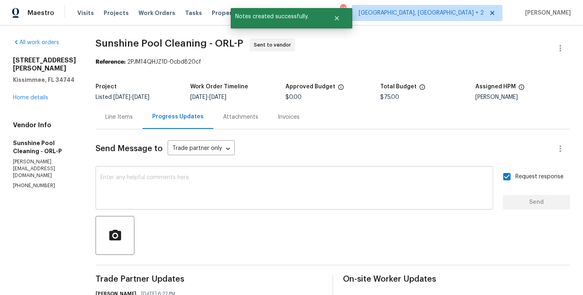
click at [255, 205] on div "x ​" at bounding box center [295, 188] width 398 height 41
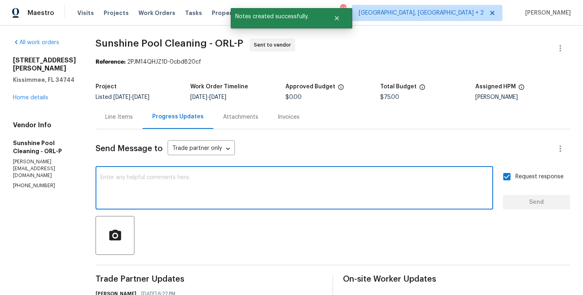
paste textarea "The Work Orders must include before-photos (both close-up and wide-angle) and a…"
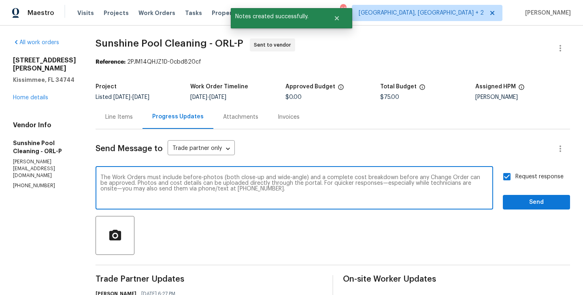
type textarea "The Work Orders must include before-photos (both close-up and wide-angle) and a…"
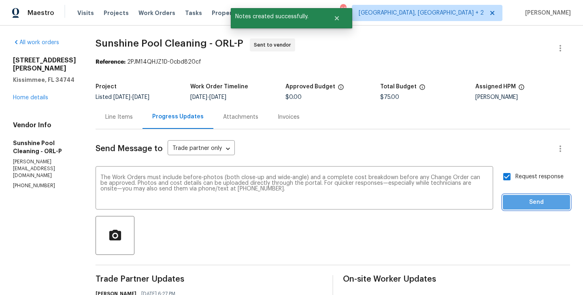
click at [518, 200] on span "Send" at bounding box center [536, 202] width 54 height 10
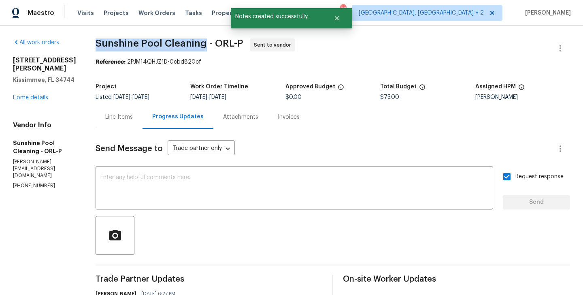
drag, startPoint x: 115, startPoint y: 44, endPoint x: 225, endPoint y: 44, distance: 110.6
click at [225, 44] on div "All work orders [STREET_ADDRESS][PERSON_NAME] Home details Vendor Info Sunshine…" at bounding box center [291, 227] width 583 height 403
copy span "Sunshine Pool Cleaning"
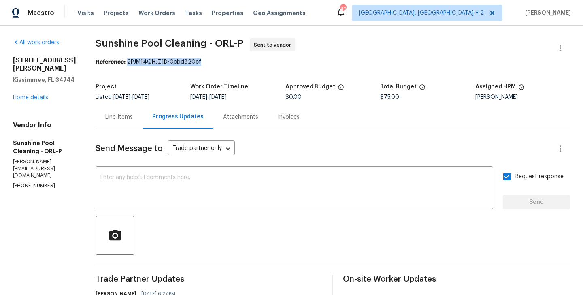
drag, startPoint x: 148, startPoint y: 62, endPoint x: 286, endPoint y: 62, distance: 138.1
click at [286, 62] on div "Reference: 2PJM14QHJZ1D-0cbd820cf" at bounding box center [333, 62] width 475 height 8
copy div "2PJM14QHJZ1D-0cbd820cf"
click at [143, 116] on div "Line Items" at bounding box center [119, 117] width 47 height 24
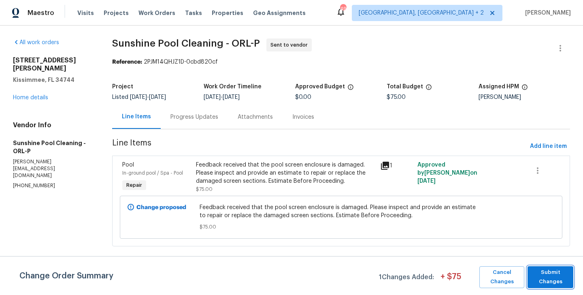
click at [572, 273] on button "Submit Changes" at bounding box center [551, 277] width 46 height 22
click at [558, 269] on html "Maestro Visits Projects Work Orders Tasks Properties Geo Assignments 49 [GEOGRA…" at bounding box center [291, 134] width 583 height 269
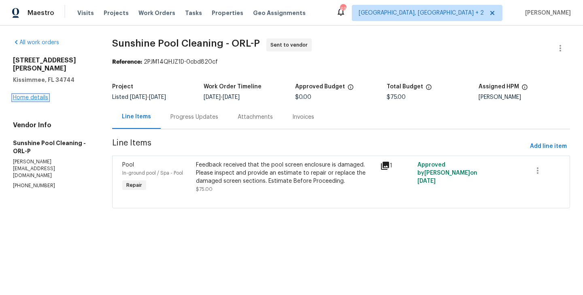
click at [36, 95] on link "Home details" at bounding box center [30, 98] width 35 height 6
